Goal: Information Seeking & Learning: Check status

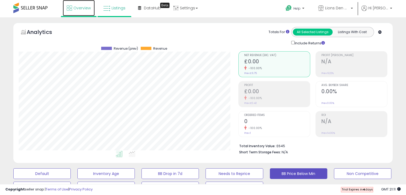
click at [82, 6] on span "Overview" at bounding box center [81, 7] width 17 height 5
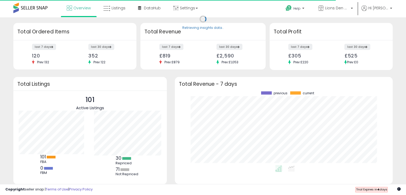
scroll to position [74, 207]
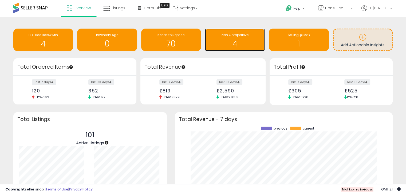
click at [234, 40] on h1 "4" at bounding box center [235, 43] width 55 height 9
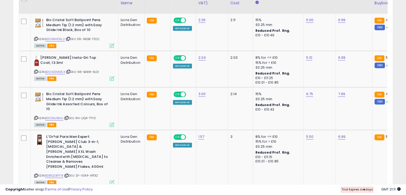
scroll to position [251, 0]
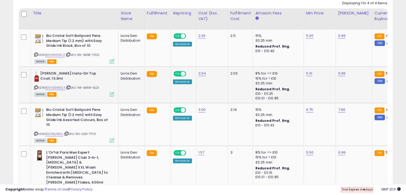
click at [151, 81] on td "FBA" at bounding box center [158, 85] width 26 height 36
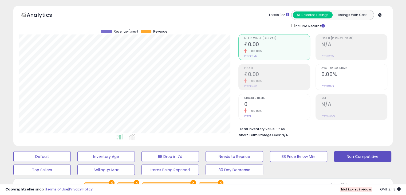
scroll to position [0, 0]
